Goal: Information Seeking & Learning: Learn about a topic

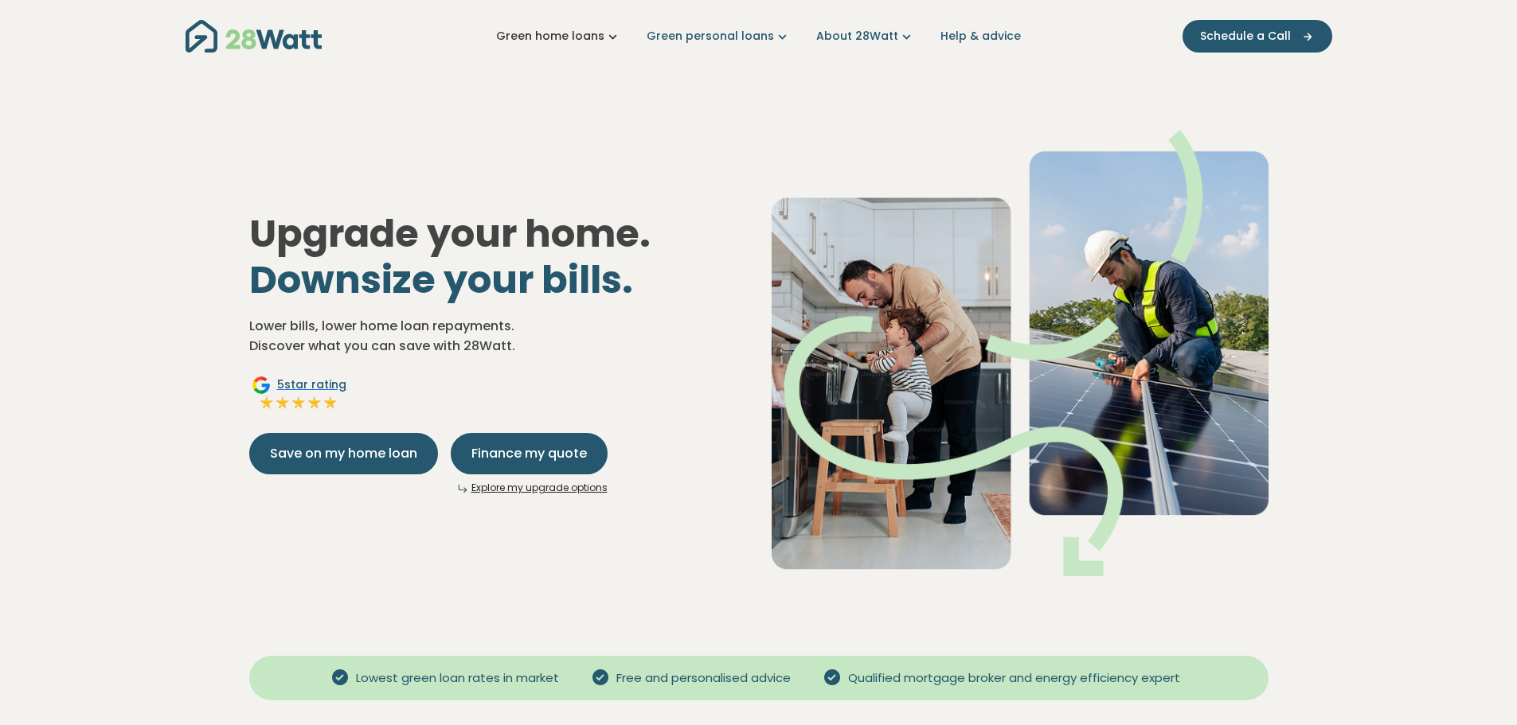
click at [616, 37] on icon "Main navigation" at bounding box center [612, 36] width 17 height 17
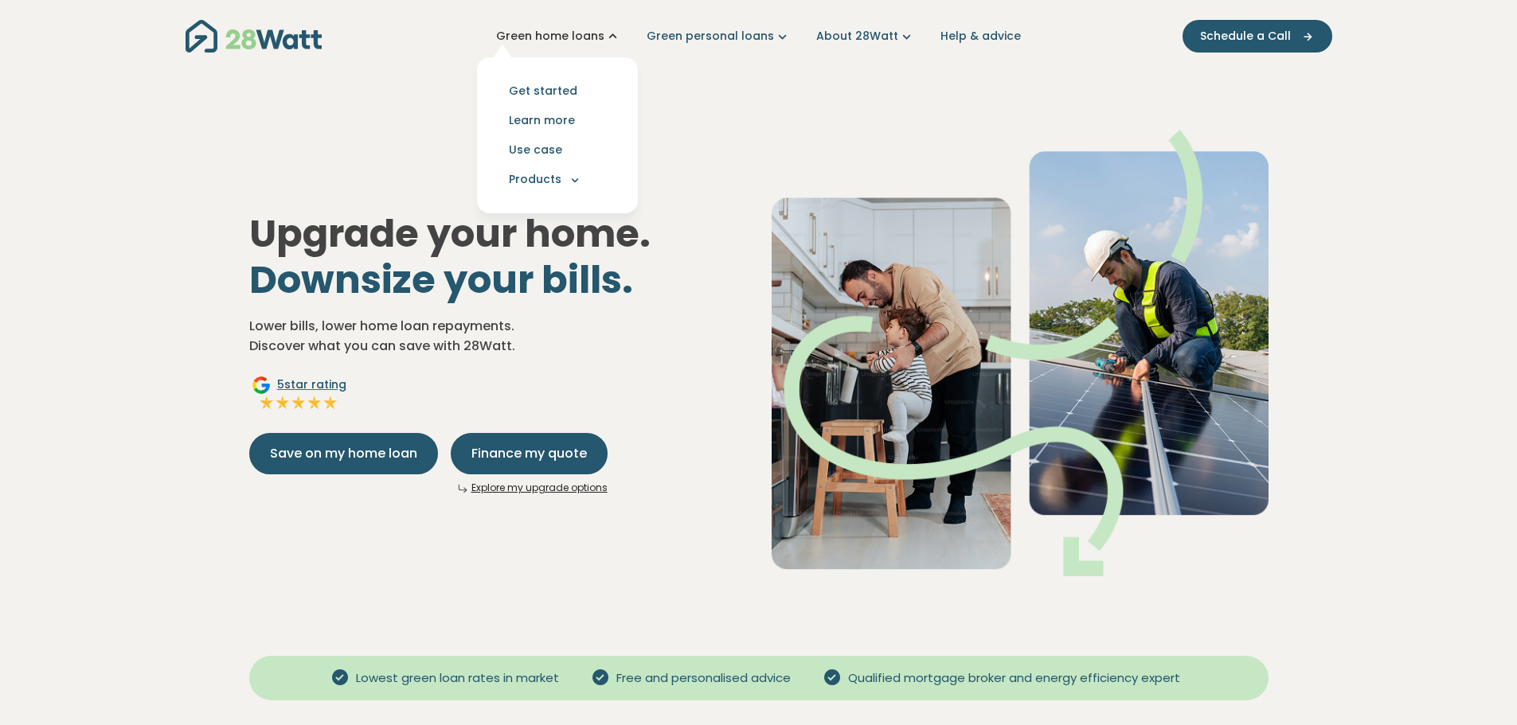
click at [616, 37] on icon "Main navigation" at bounding box center [612, 36] width 17 height 17
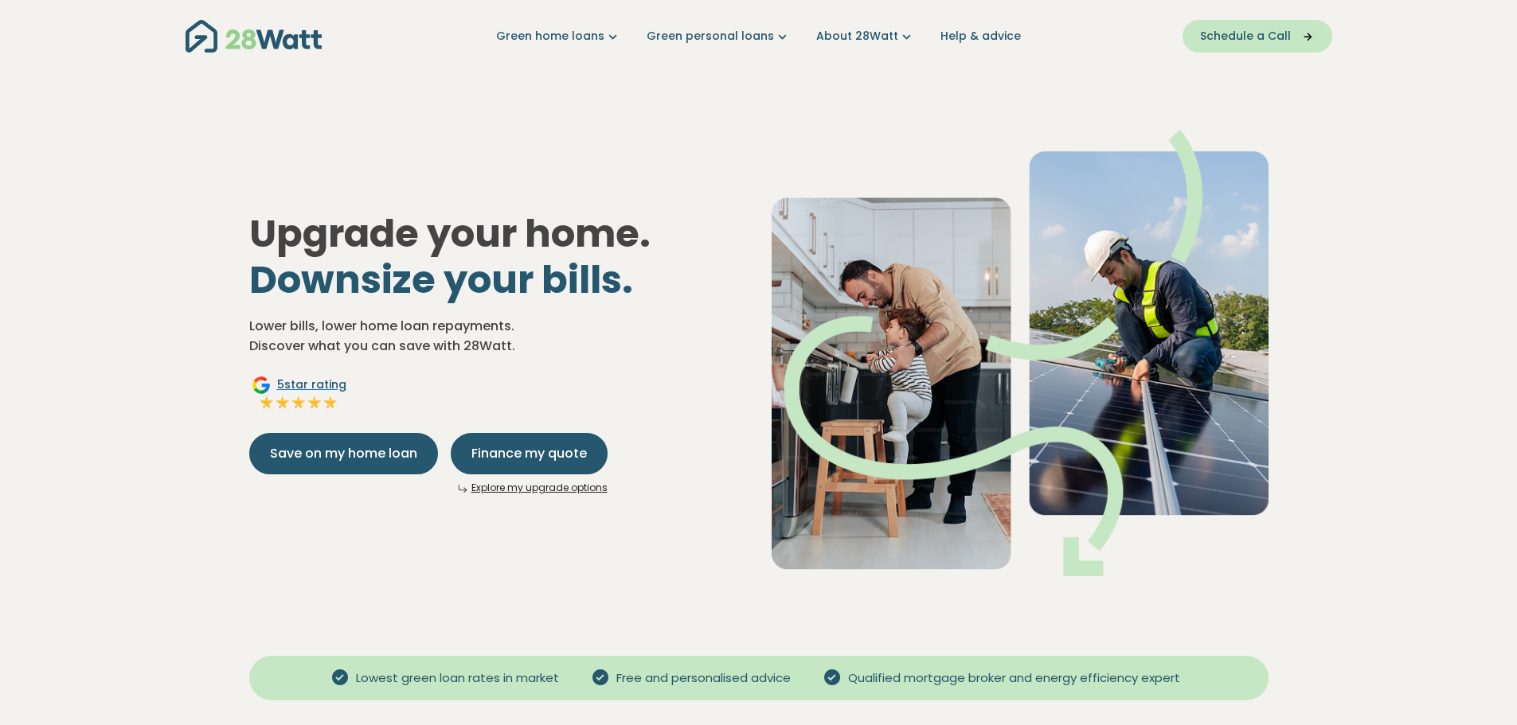
click at [1232, 45] on button "Schedule a Call" at bounding box center [1258, 36] width 150 height 33
click at [614, 38] on icon "Main navigation" at bounding box center [612, 36] width 17 height 17
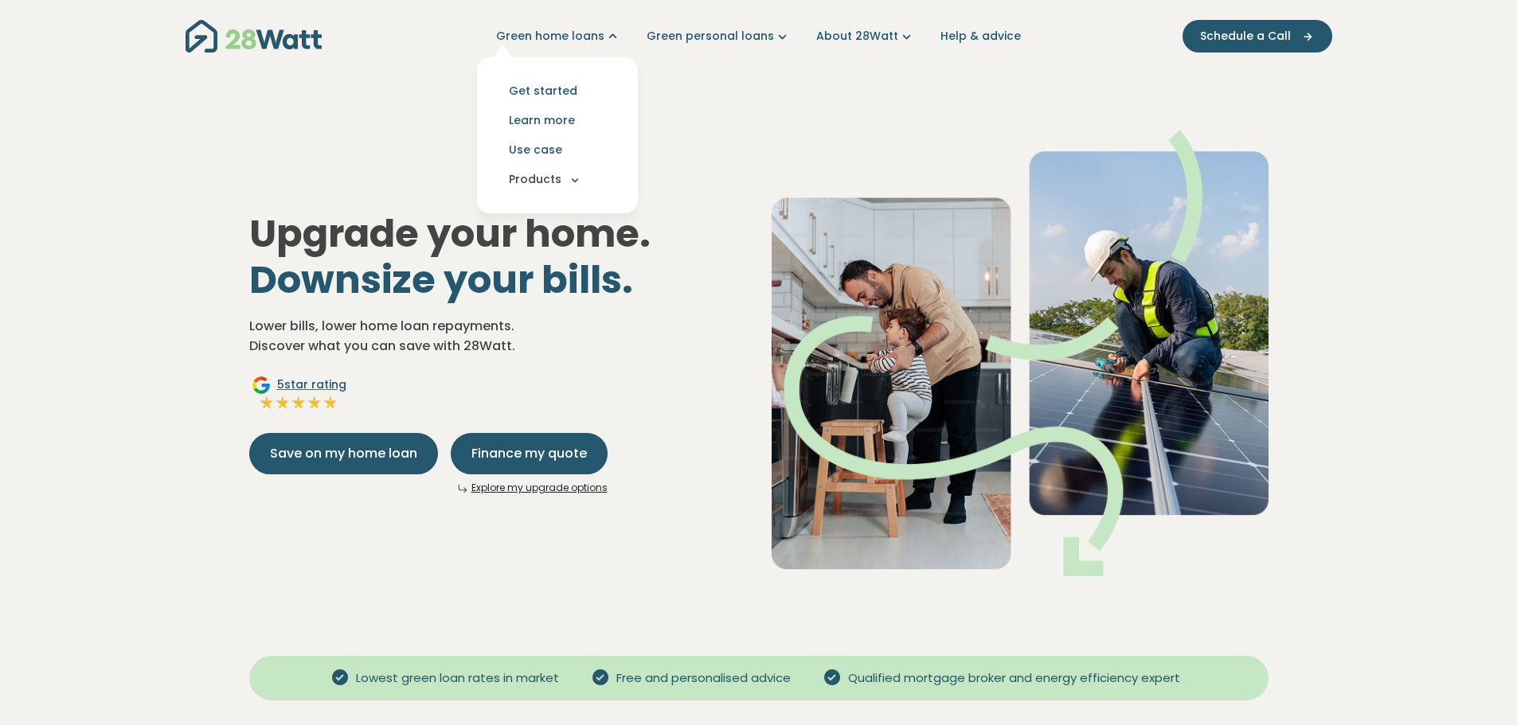
click at [578, 183] on icon "Main navigation" at bounding box center [575, 180] width 14 height 14
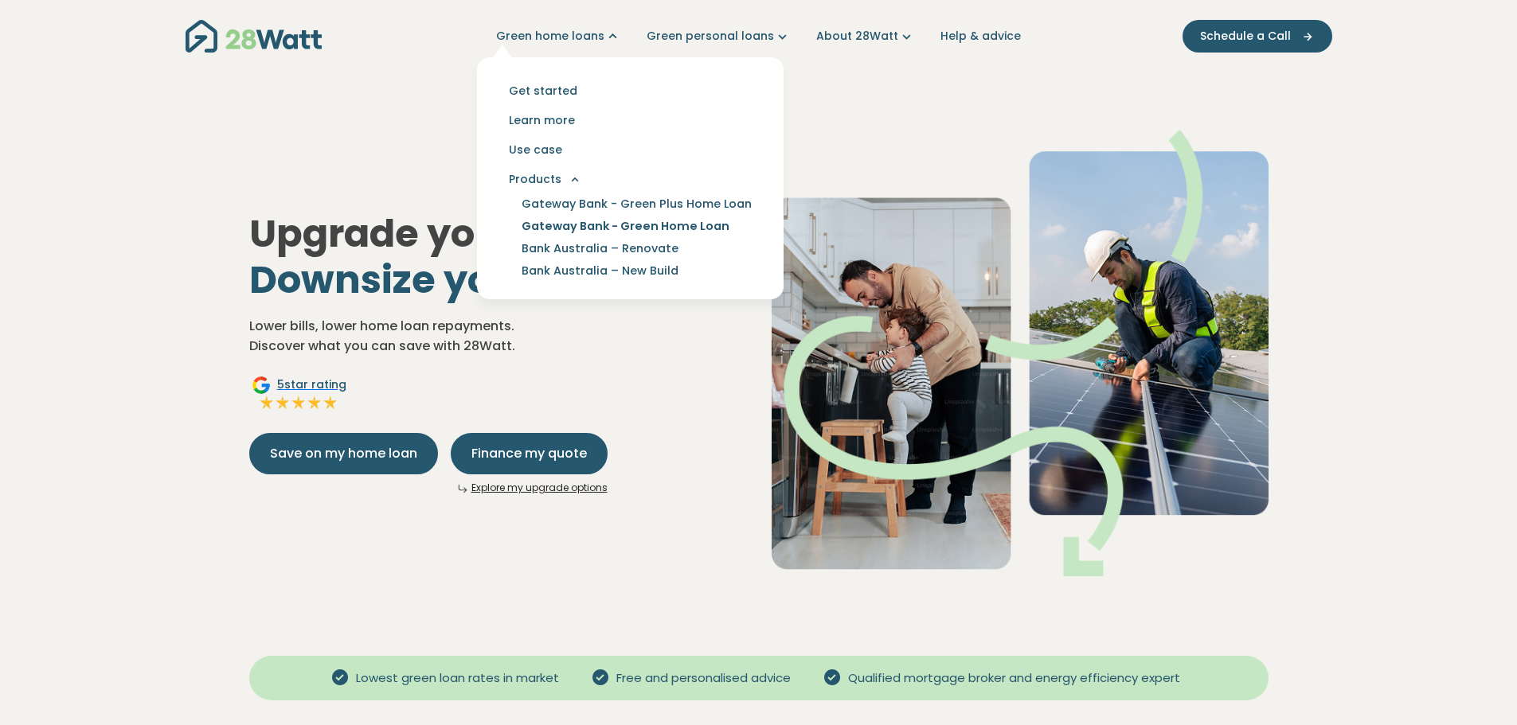
click at [600, 228] on link "Gateway Bank - Green Home Loan" at bounding box center [626, 226] width 246 height 22
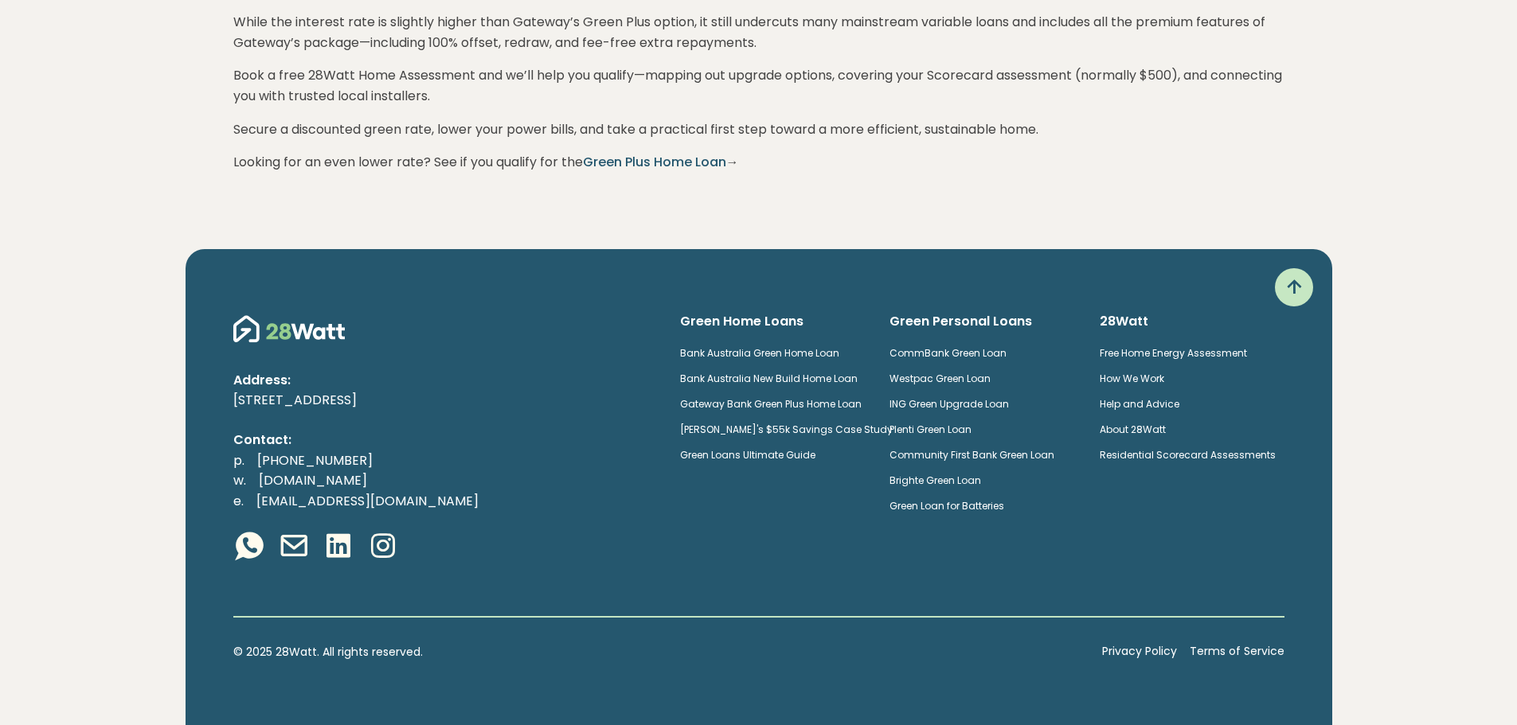
scroll to position [4062, 0]
